Goal: Information Seeking & Learning: Learn about a topic

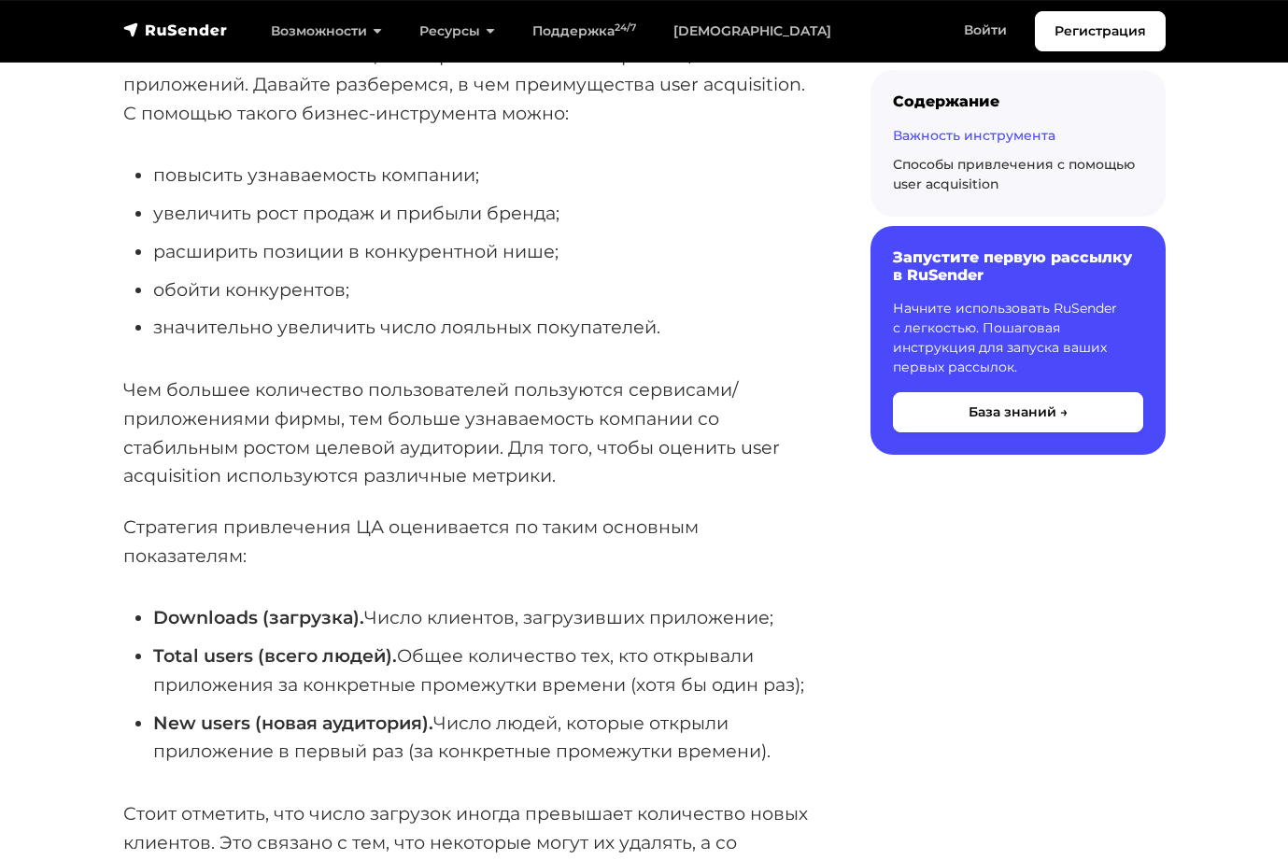
scroll to position [435, 0]
click at [601, 424] on p "Чем большее количество пользователей пользуются сервисами/приложениями фирмы, т…" at bounding box center [466, 431] width 687 height 115
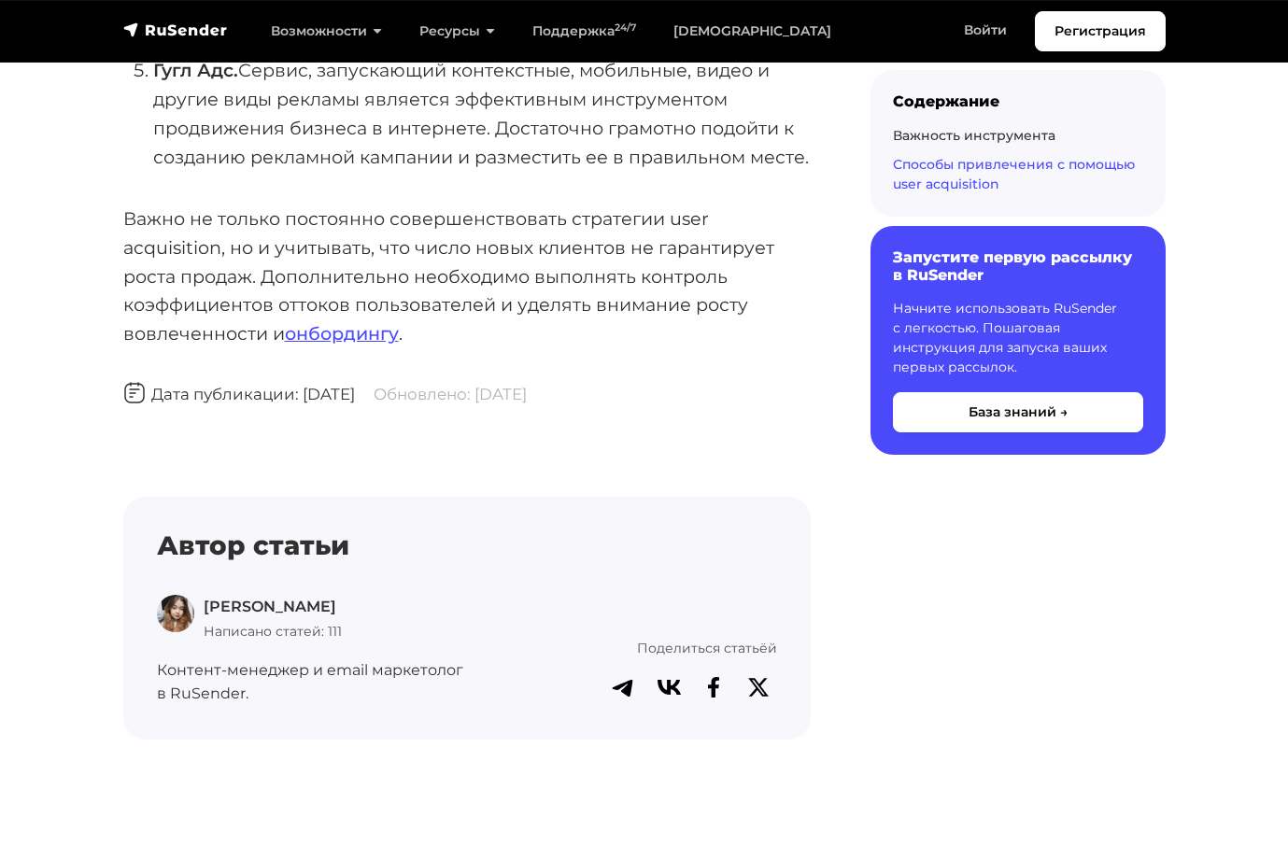
scroll to position [2118, 0]
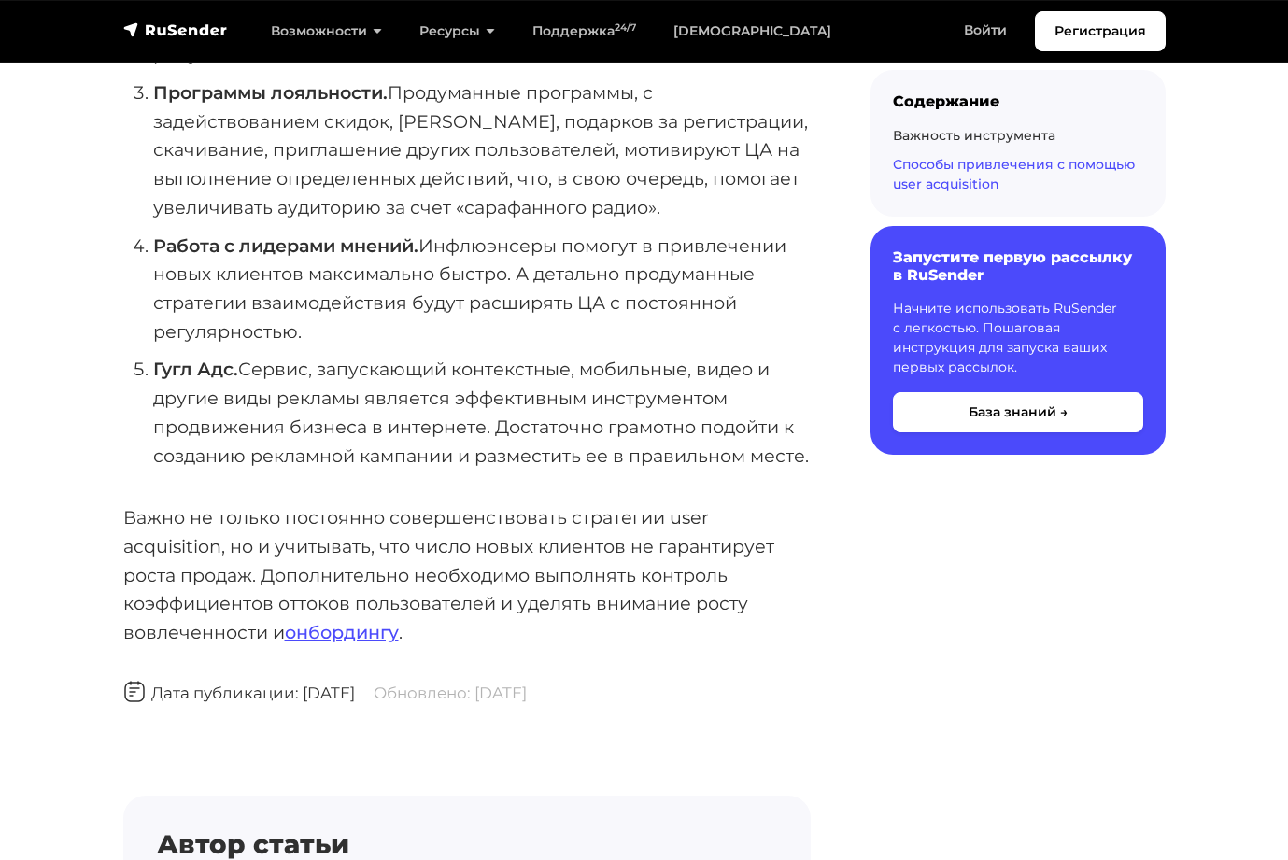
click at [673, 385] on li "Гугл Адс. Сервис, запускающий контекстные, мобильные, видео и другие виды рекла…" at bounding box center [481, 412] width 657 height 115
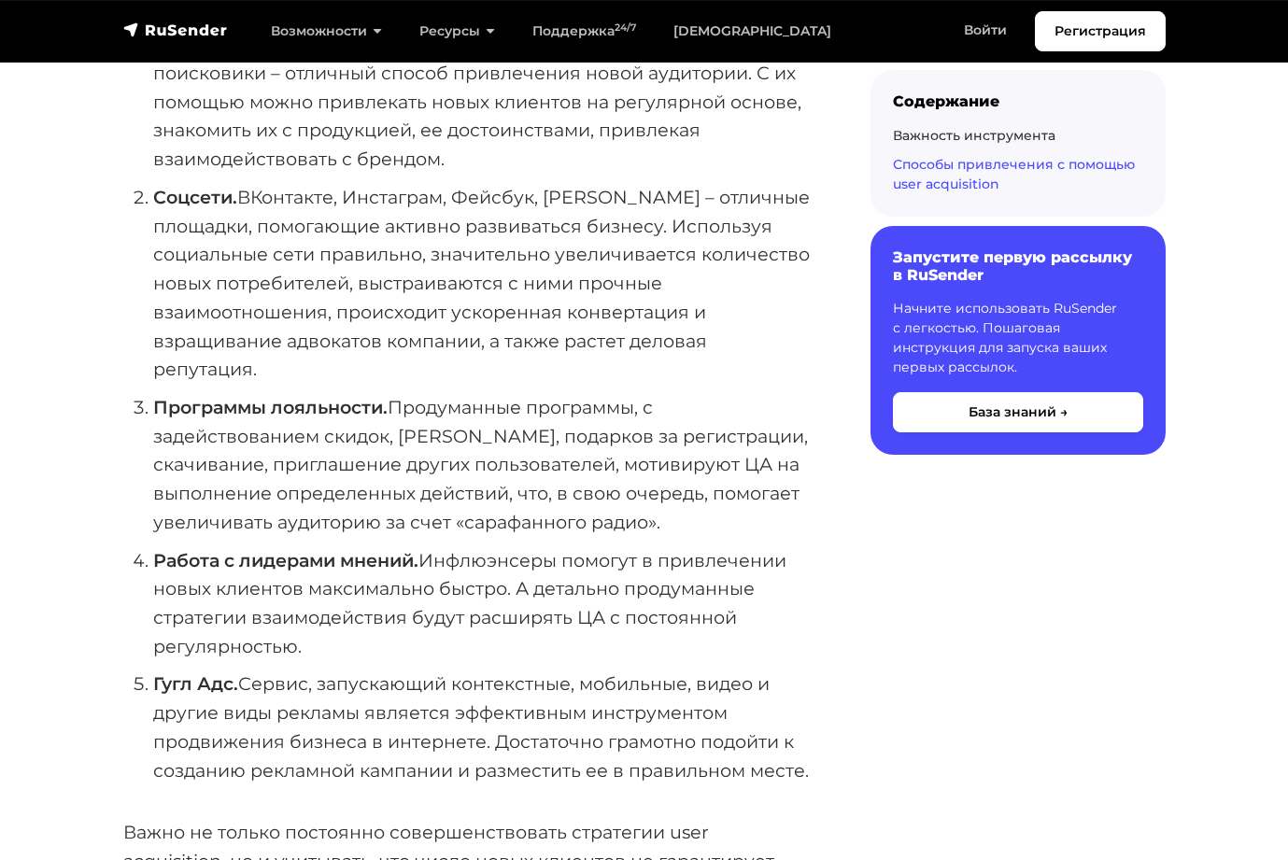
scroll to position [1803, 0]
click at [723, 377] on li "Соцсети. ВКонтакте, Инстаграм, Фейсбук, [PERSON_NAME] – отличные площадки, помо…" at bounding box center [481, 283] width 657 height 201
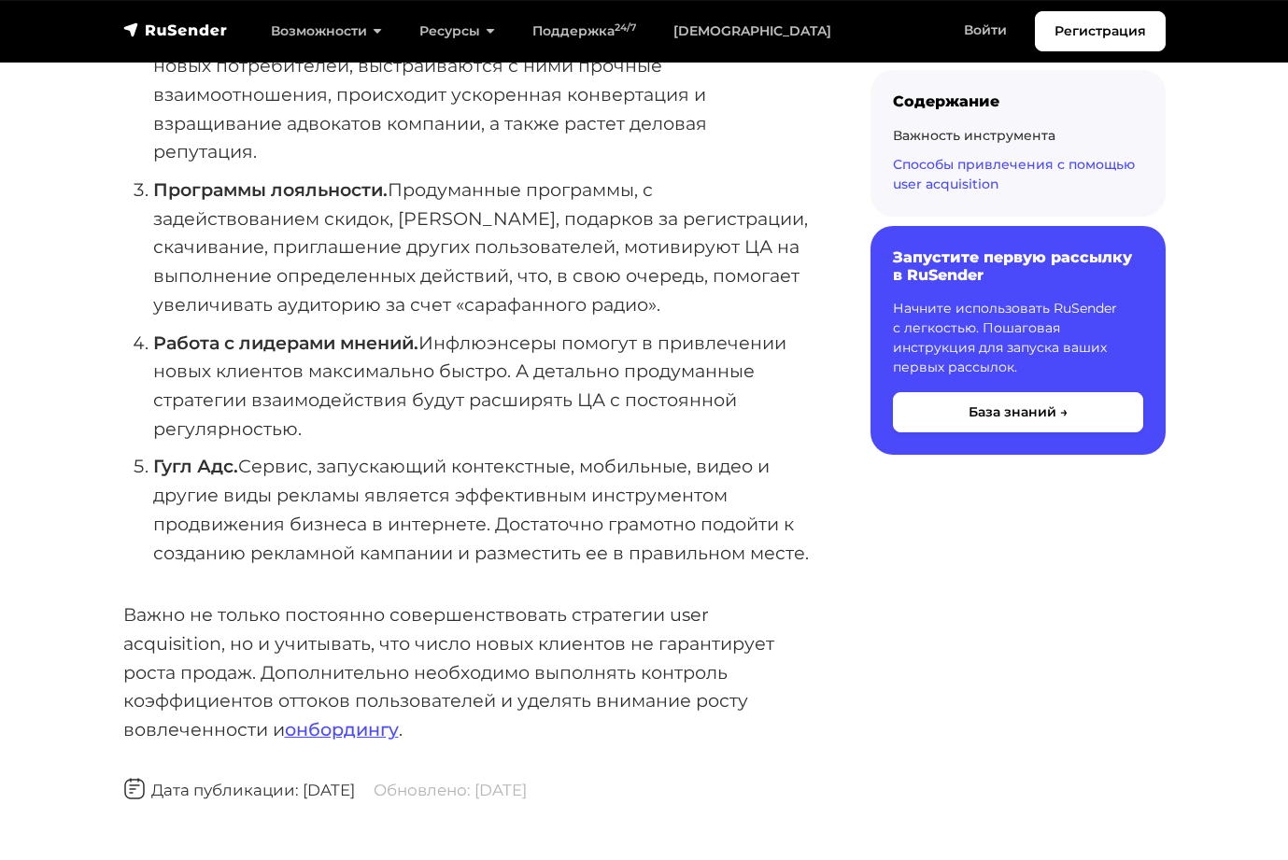
scroll to position [2017, 0]
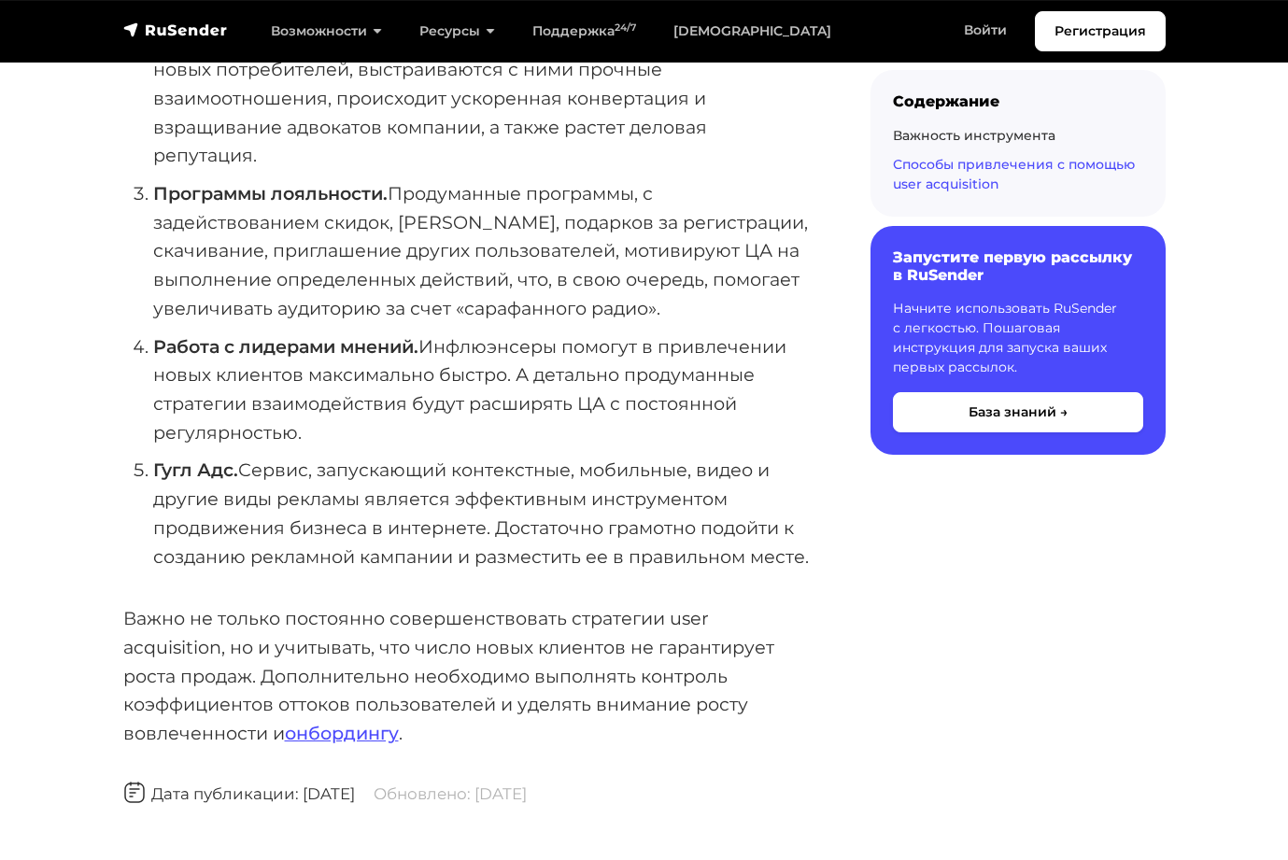
click at [481, 480] on li "Гугл Адс. Сервис, запускающий контекстные, мобильные, видео и другие виды рекла…" at bounding box center [481, 513] width 657 height 115
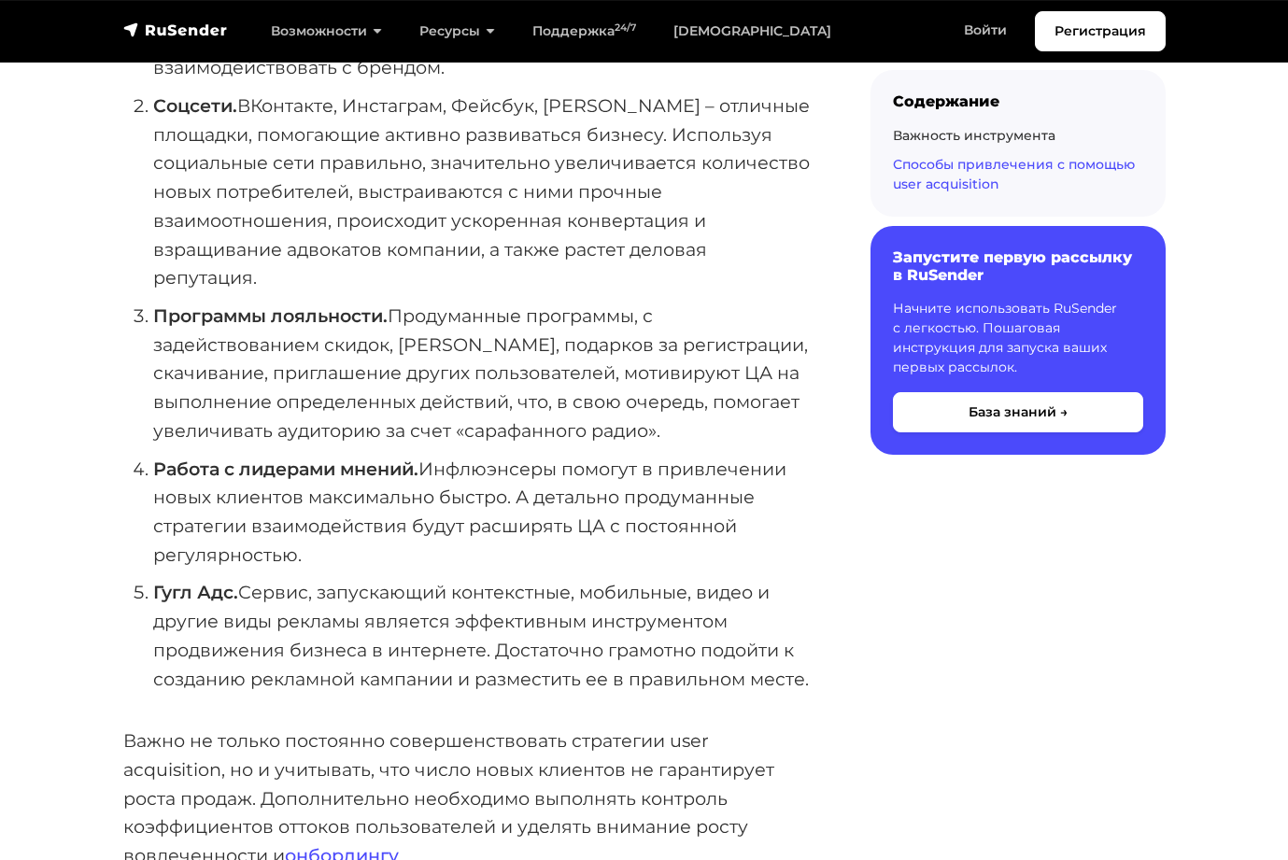
scroll to position [1887, 0]
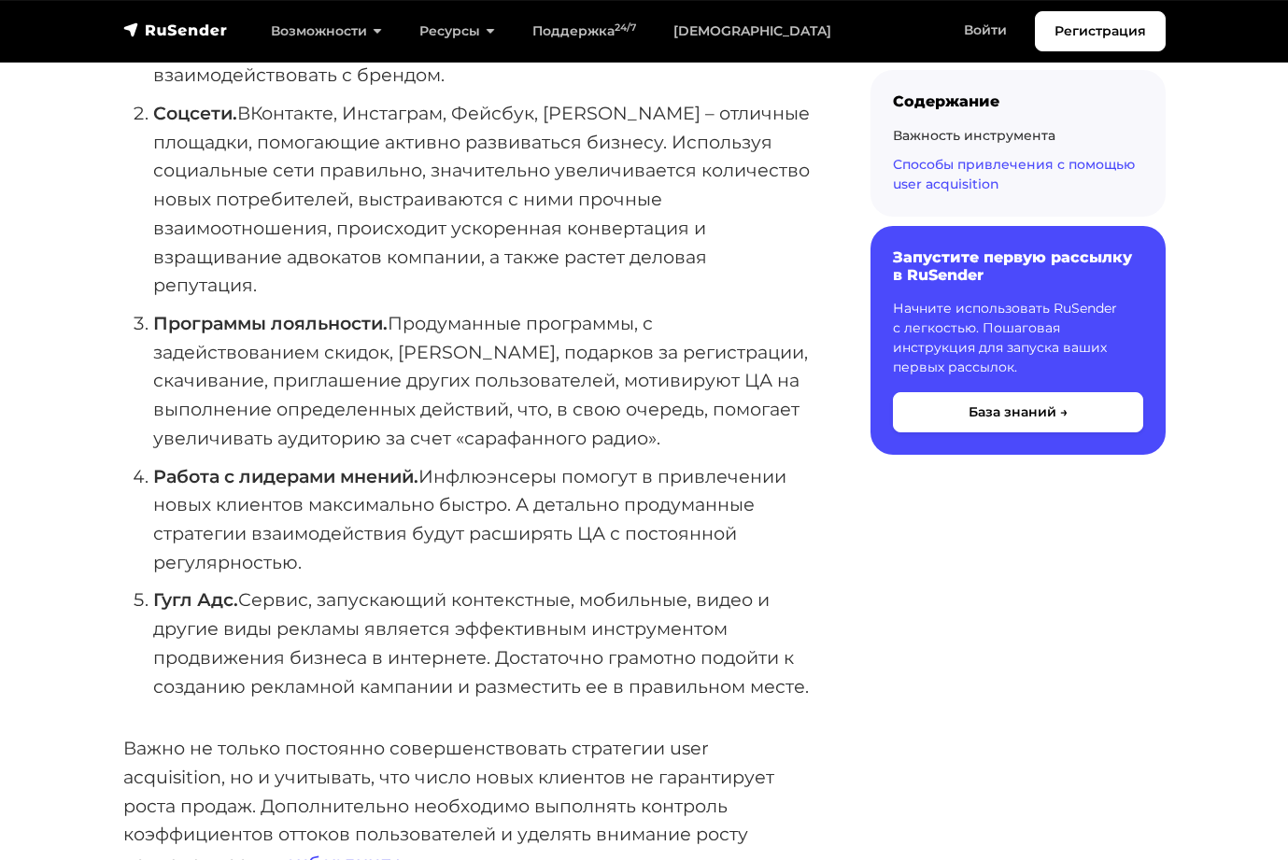
click at [515, 312] on li "Программы лояльности. Продуманные программы, с задействованием скидок, бонусов,…" at bounding box center [481, 381] width 657 height 144
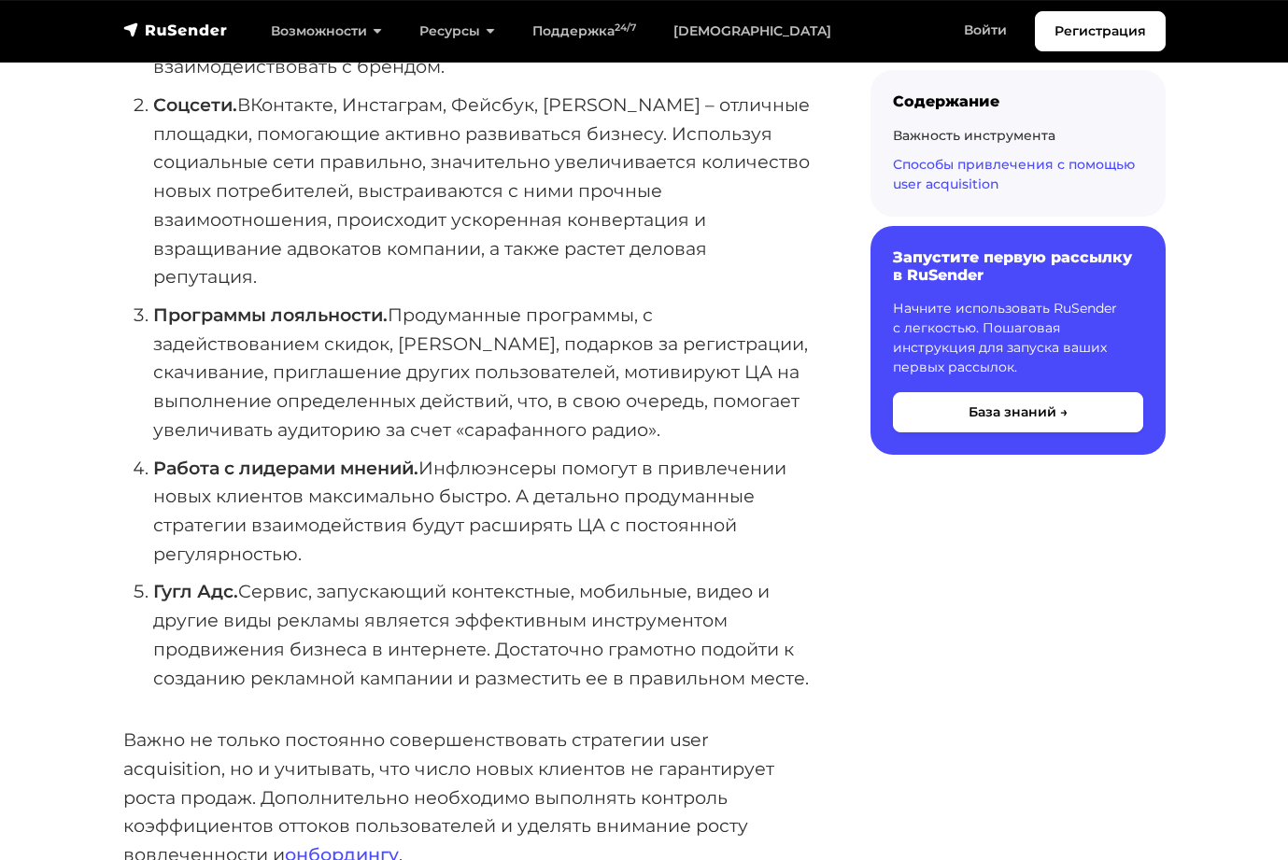
scroll to position [1892, 0]
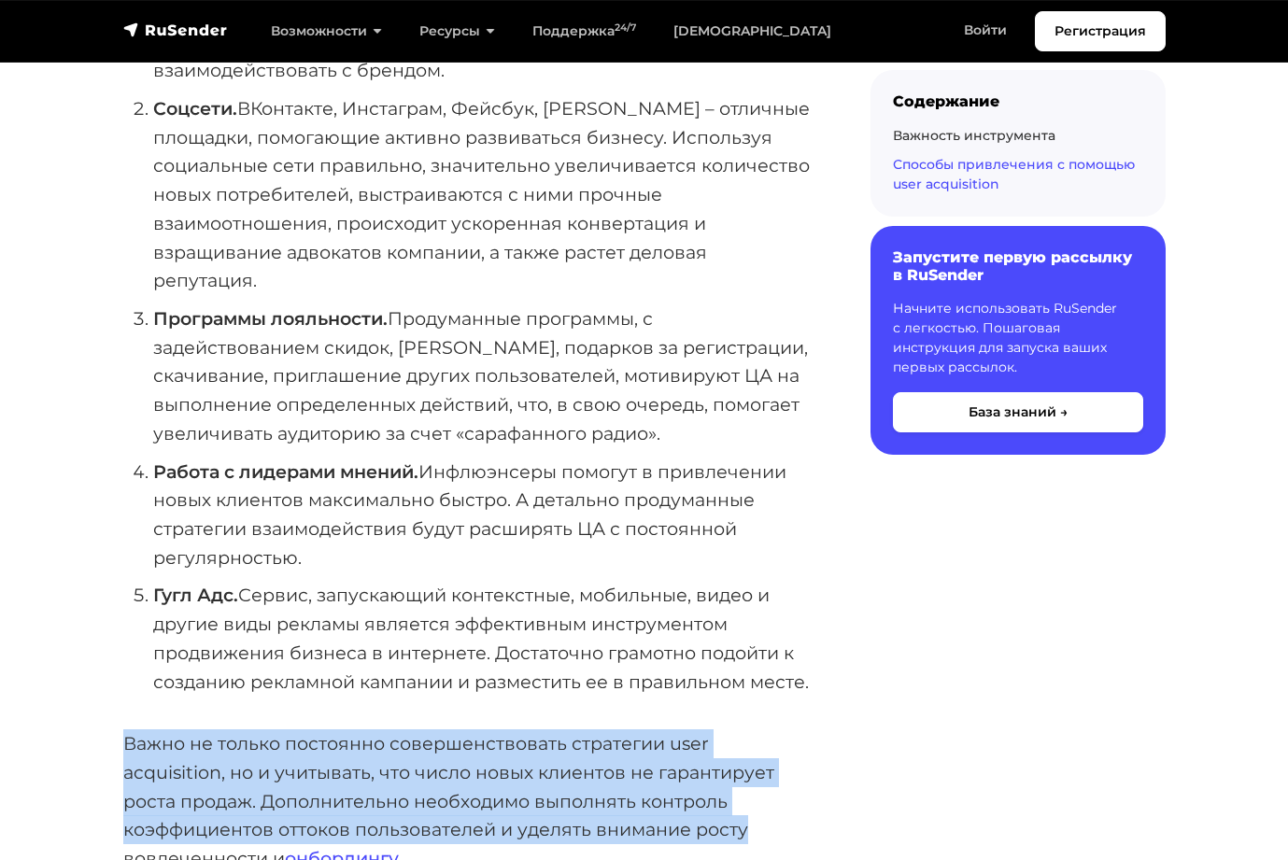
drag, startPoint x: 124, startPoint y: 762, endPoint x: 775, endPoint y: 834, distance: 654.8
click at [775, 834] on p "Важно не только постоянно совершенствовать стратегии user acquisition, но и учи…" at bounding box center [466, 801] width 687 height 144
click at [739, 820] on p "Важно не только постоянно совершенствовать стратегии user acquisition, но и учи…" at bounding box center [466, 801] width 687 height 144
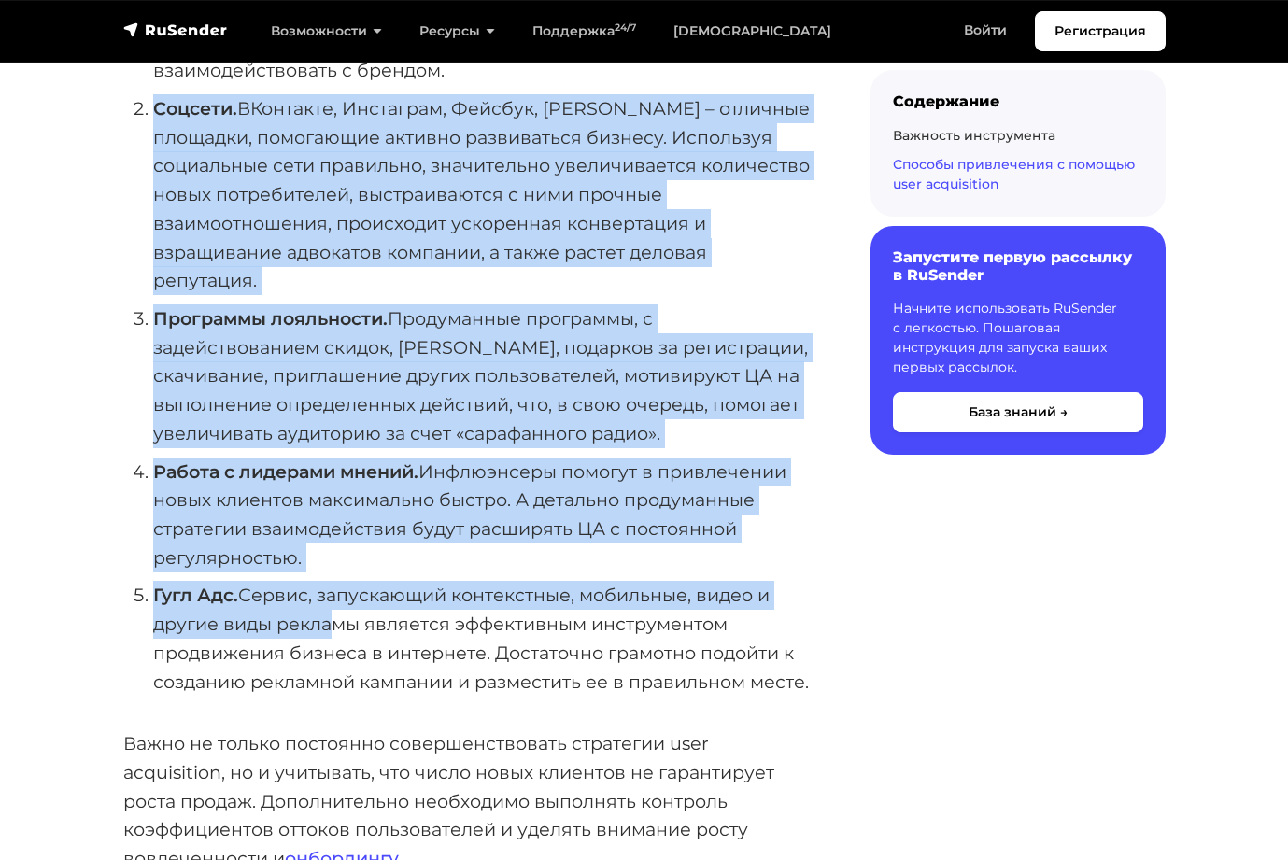
drag, startPoint x: 150, startPoint y: 106, endPoint x: 317, endPoint y: 607, distance: 527.4
click at [317, 607] on ol "Продающие сайты. Лендинги с грамотной сео-оптимизацией под поисковики – отличны…" at bounding box center [466, 318] width 687 height 755
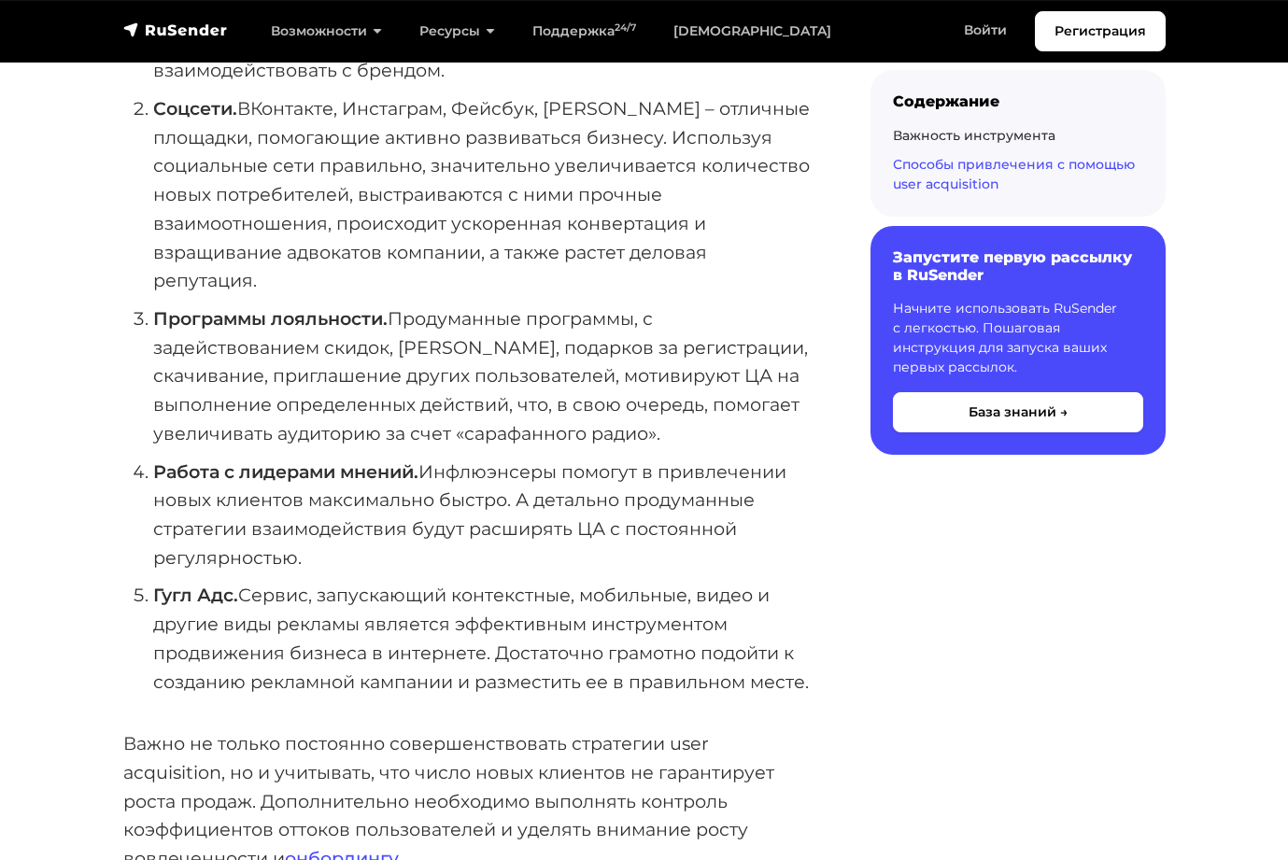
click at [277, 414] on li "Программы лояльности. Продуманные программы, с задействованием скидок, бонусов,…" at bounding box center [481, 376] width 657 height 144
drag, startPoint x: 152, startPoint y: 195, endPoint x: 309, endPoint y: 700, distance: 529.0
click at [309, 696] on ol "Продающие сайты. Лендинги с грамотной сео-оптимизацией под поисковики – отличны…" at bounding box center [466, 318] width 687 height 755
click at [282, 689] on li "Гугл Адс. Сервис, запускающий контекстные, мобильные, видео и другие виды рекла…" at bounding box center [481, 638] width 657 height 115
drag, startPoint x: 152, startPoint y: 220, endPoint x: 256, endPoint y: 685, distance: 476.5
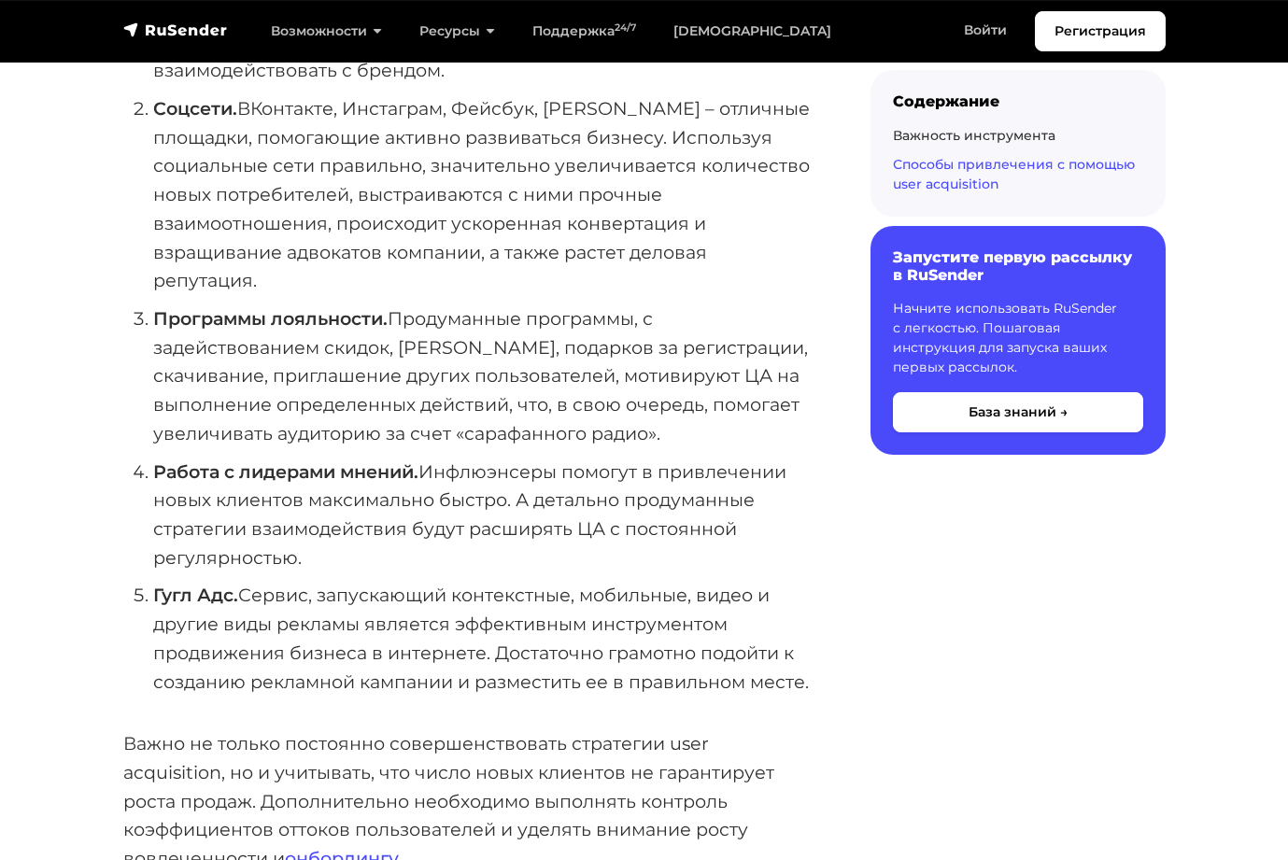
click at [256, 685] on ol "Продающие сайты. Лендинги с грамотной сео-оптимизацией под поисковики – отличны…" at bounding box center [466, 318] width 687 height 755
click at [256, 685] on li "Гугл Адс. Сервис, запускающий контекстные, мобильные, видео и другие виды рекла…" at bounding box center [481, 638] width 657 height 115
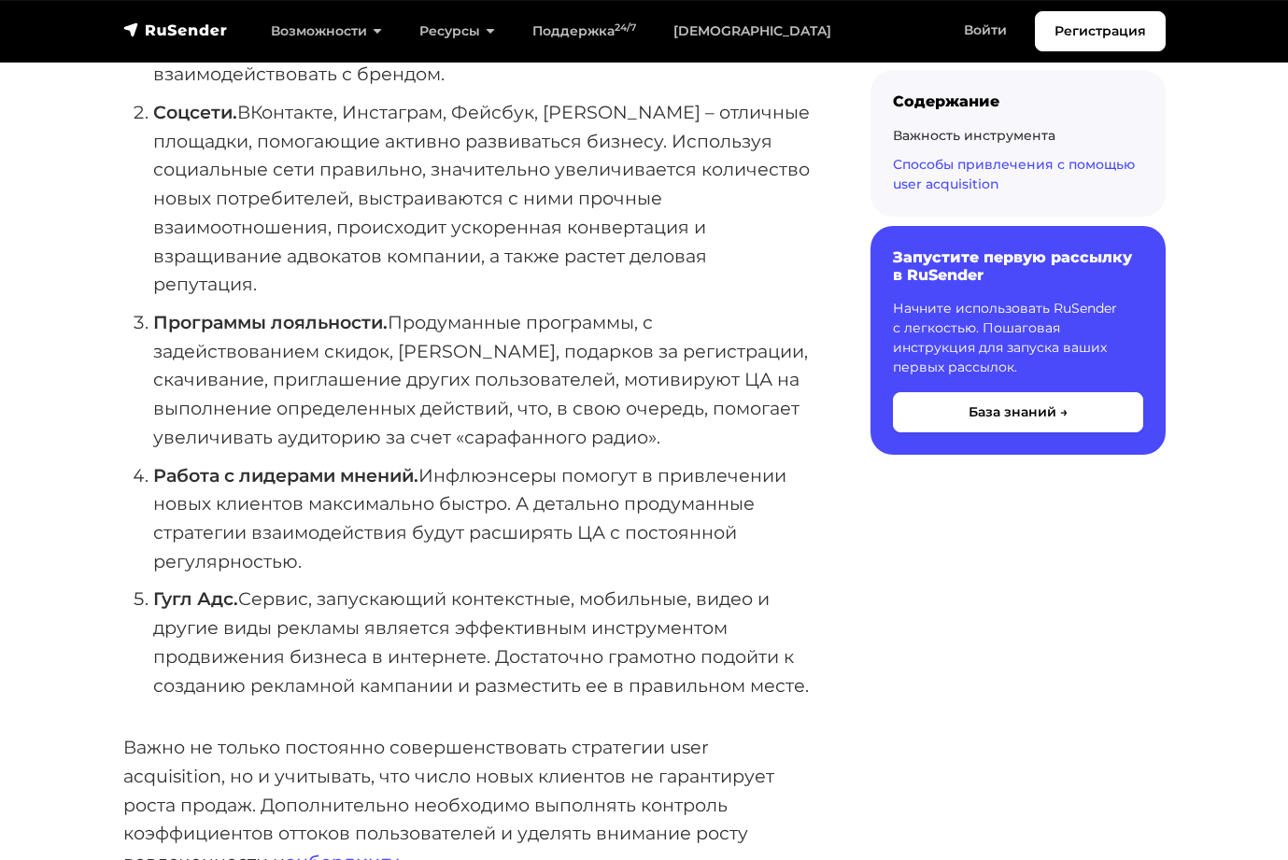
click at [369, 390] on li "Программы лояльности. Продуманные программы, с задействованием скидок, бонусов,…" at bounding box center [481, 380] width 657 height 144
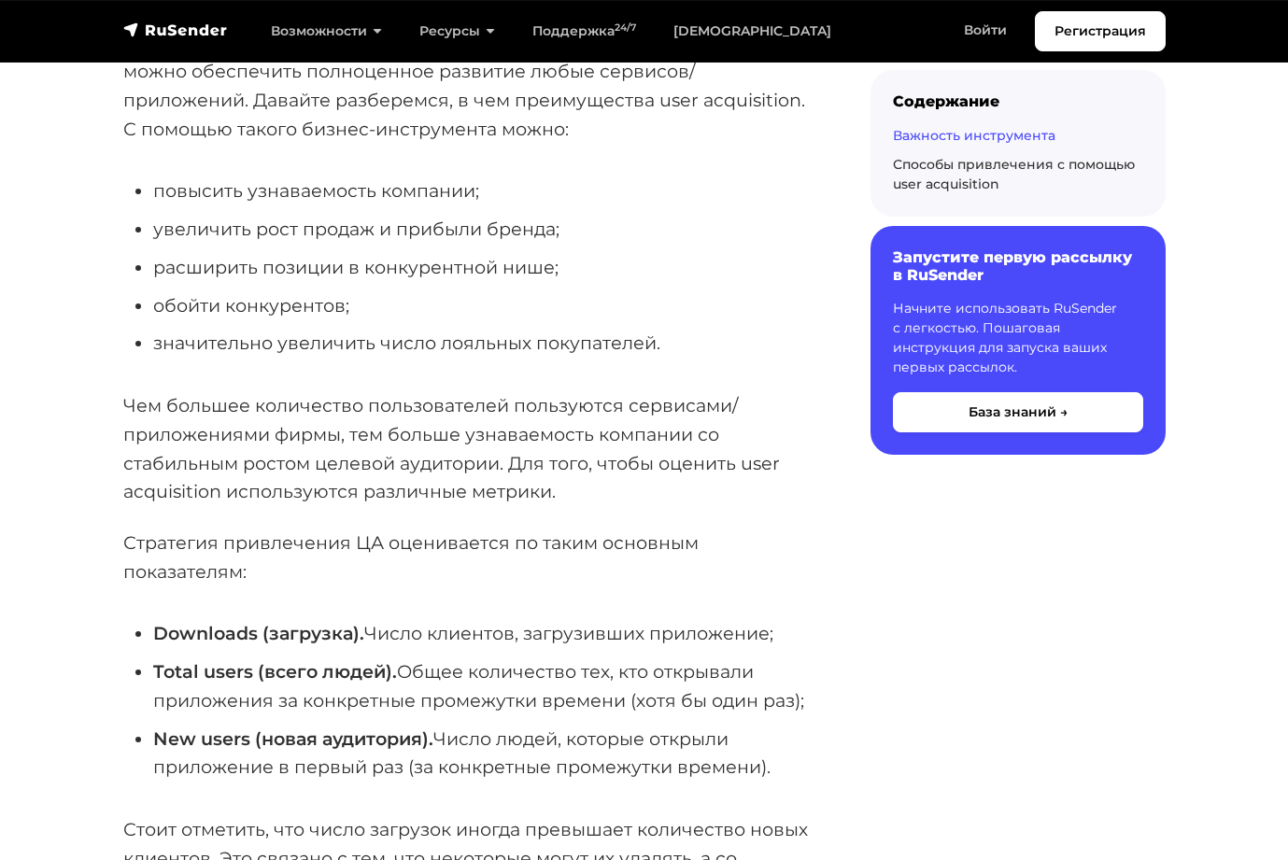
scroll to position [418, 0]
